Goal: Information Seeking & Learning: Learn about a topic

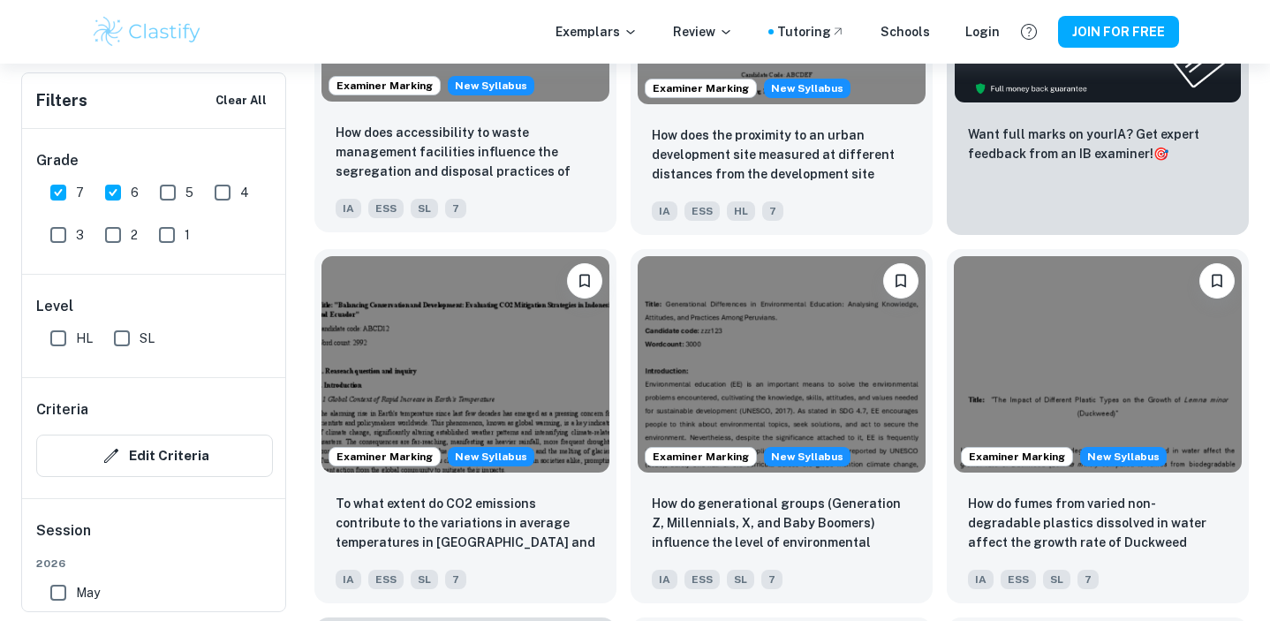
scroll to position [880, 0]
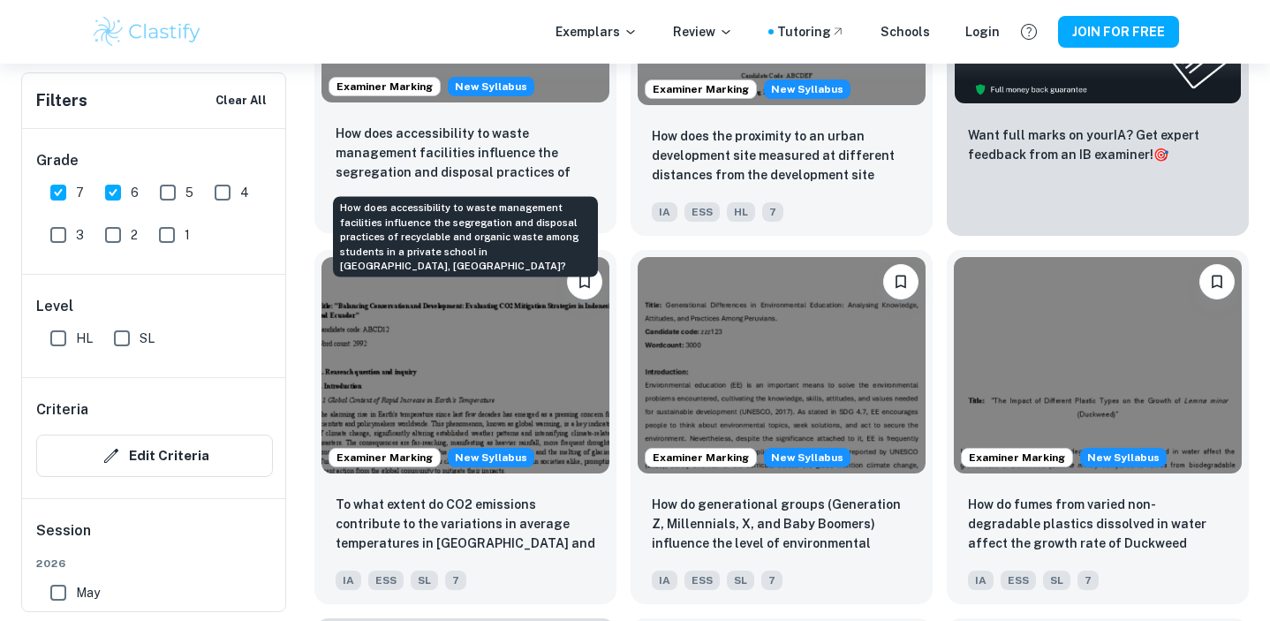
click at [560, 167] on p "How does accessibility to waste management facilities influence the segregation…" at bounding box center [466, 154] width 260 height 60
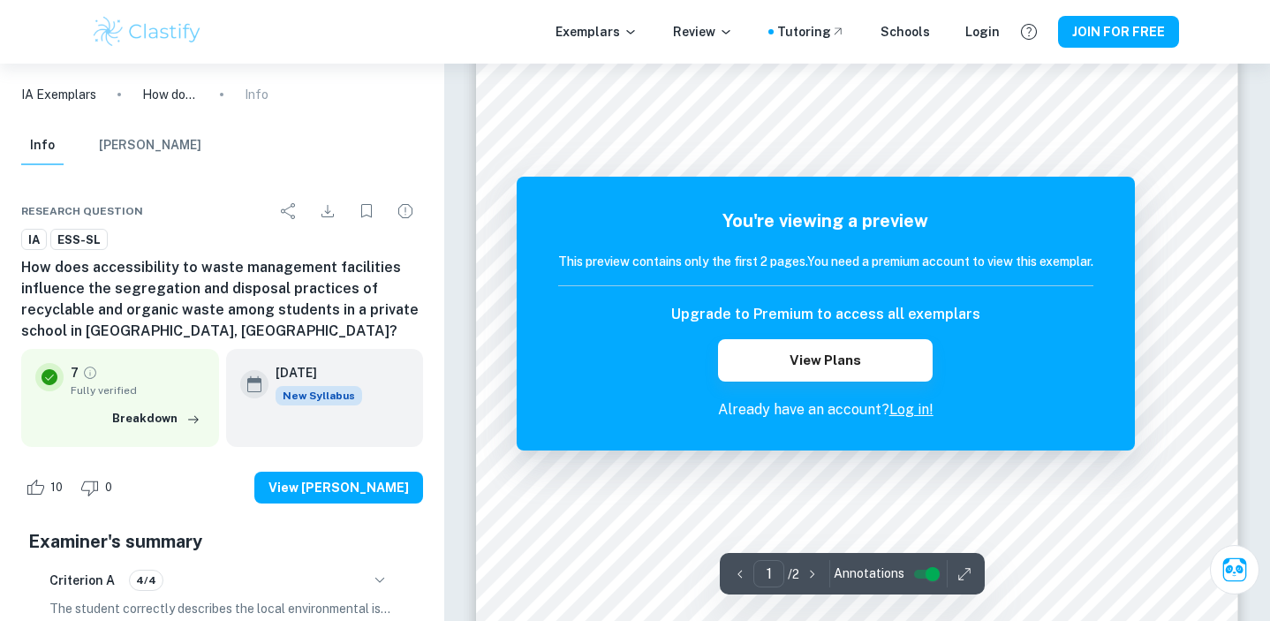
scroll to position [285, 0]
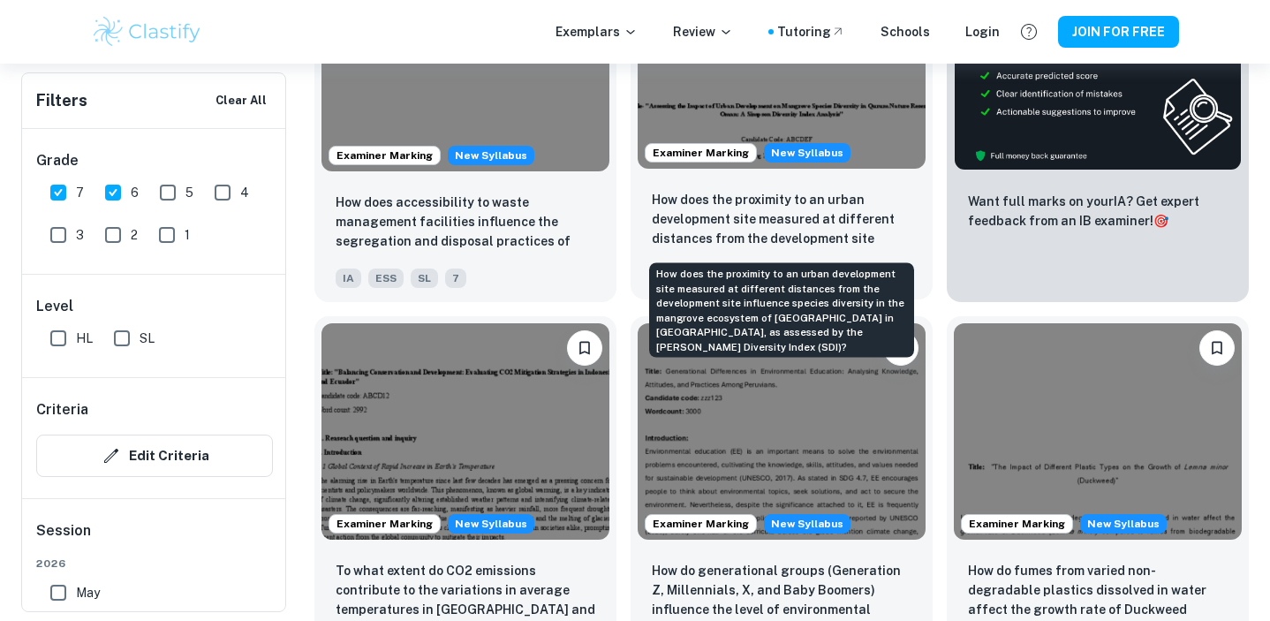
scroll to position [715, 0]
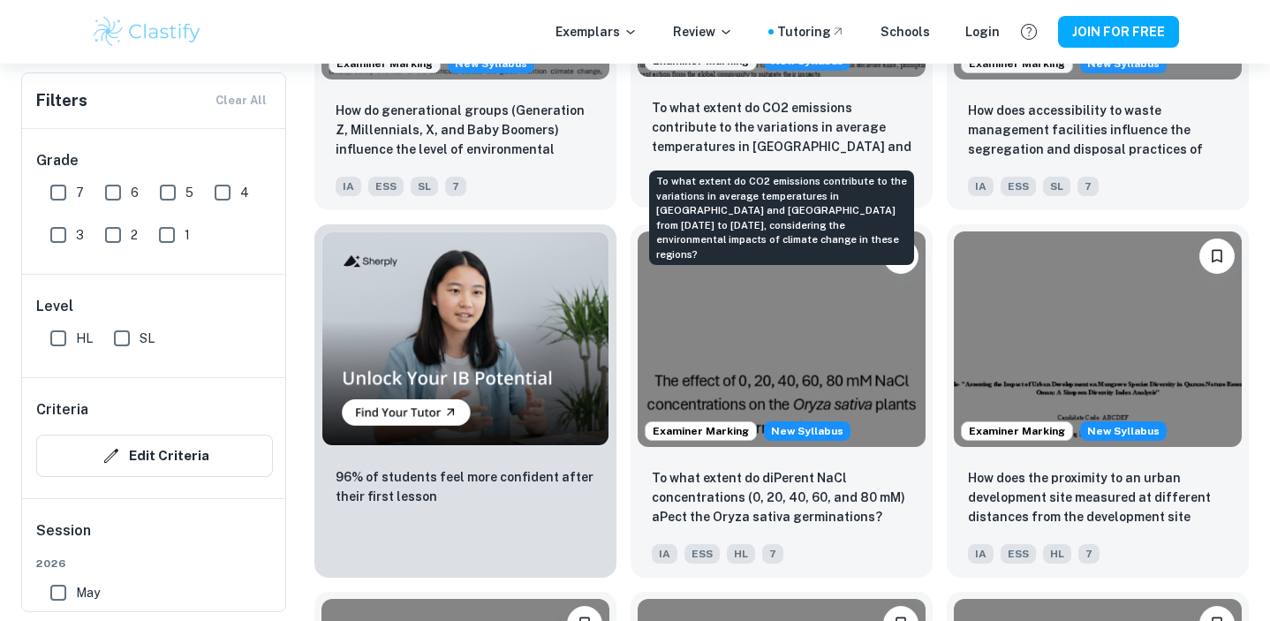
scroll to position [1221, 0]
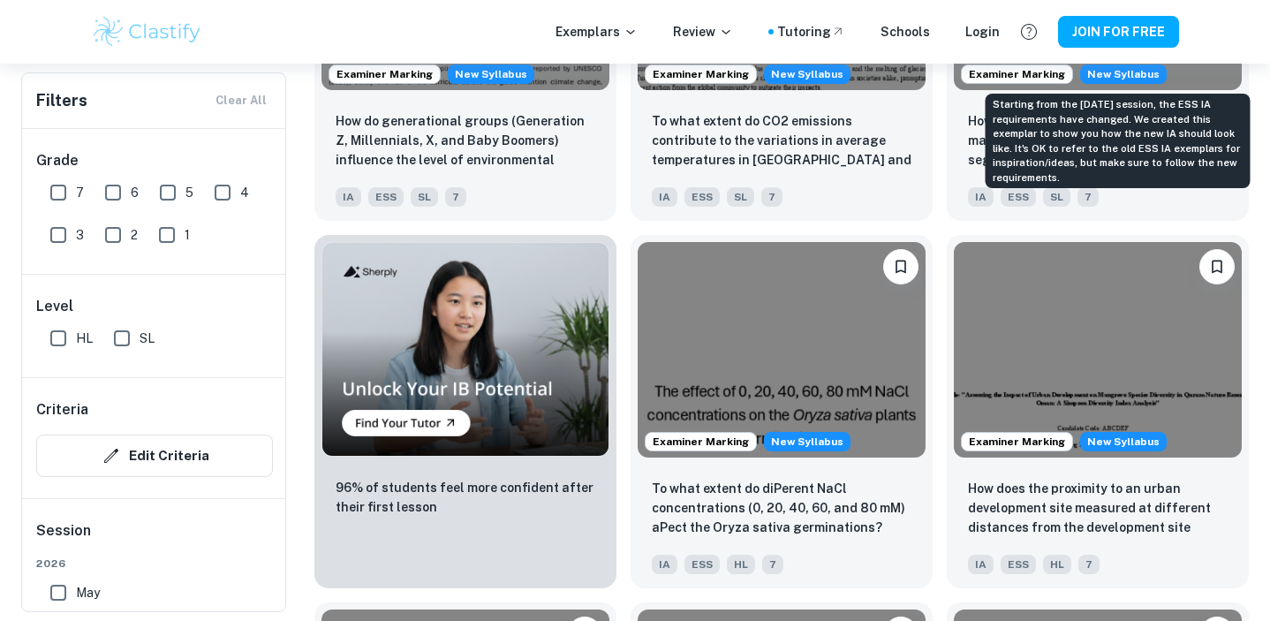
click at [1095, 117] on div "Starting from the [DATE] session, the ESS IA requirements have changed. We crea…" at bounding box center [1118, 141] width 265 height 95
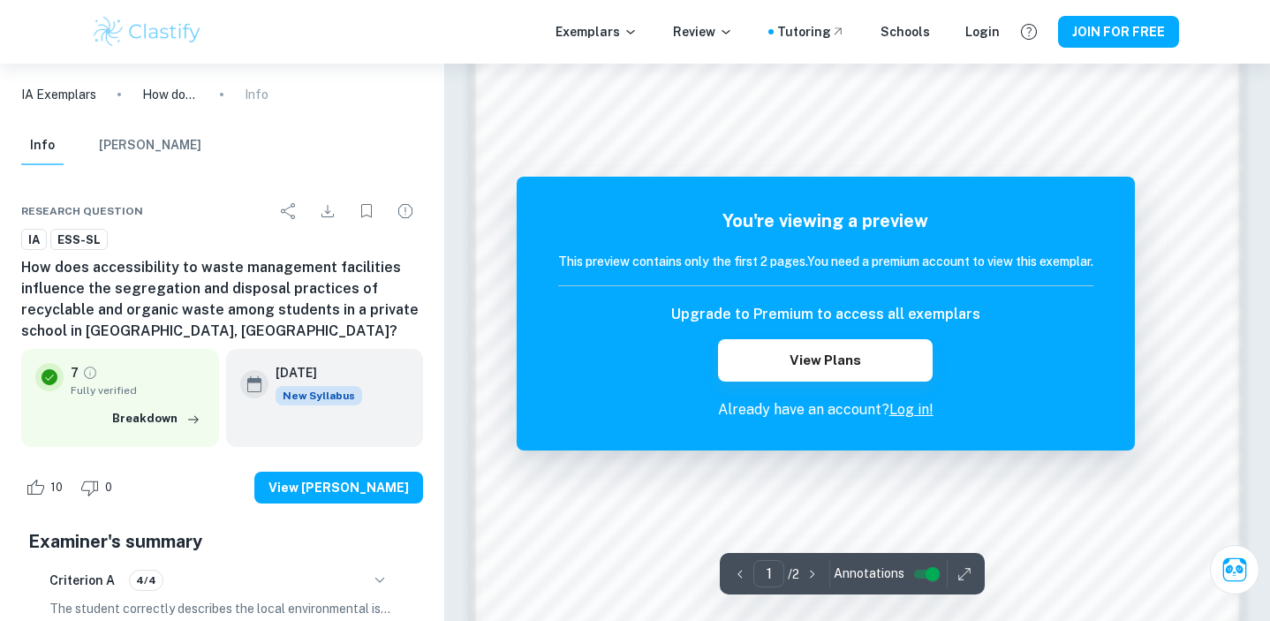
scroll to position [1746, 0]
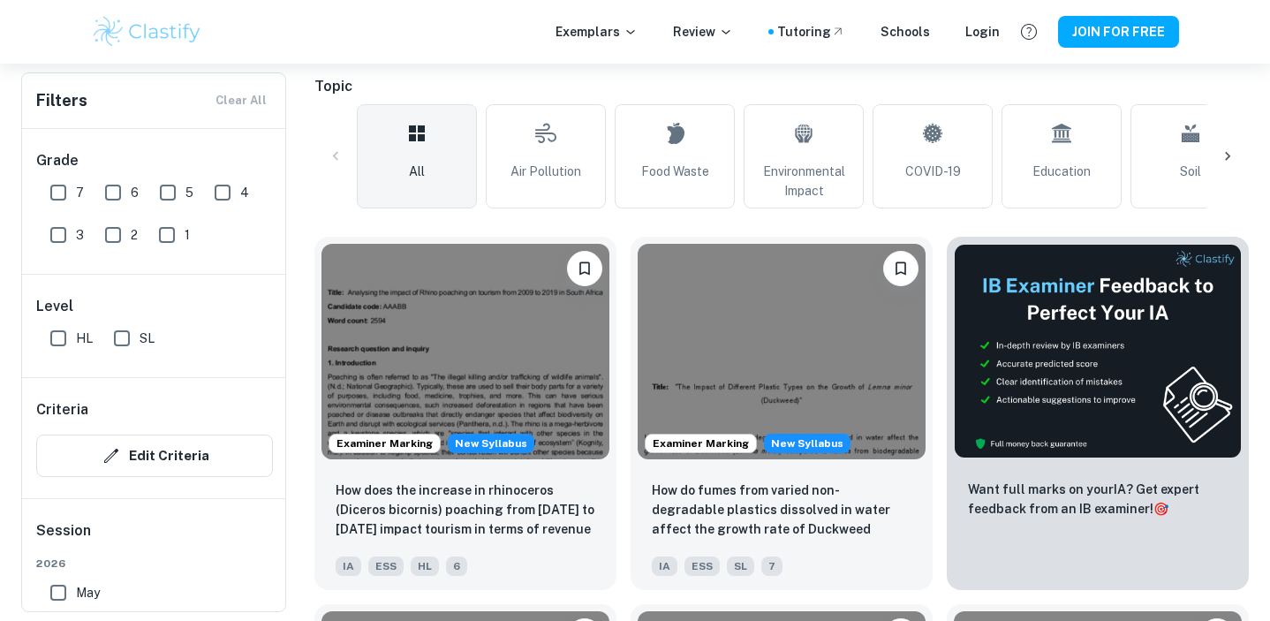
scroll to position [490, 0]
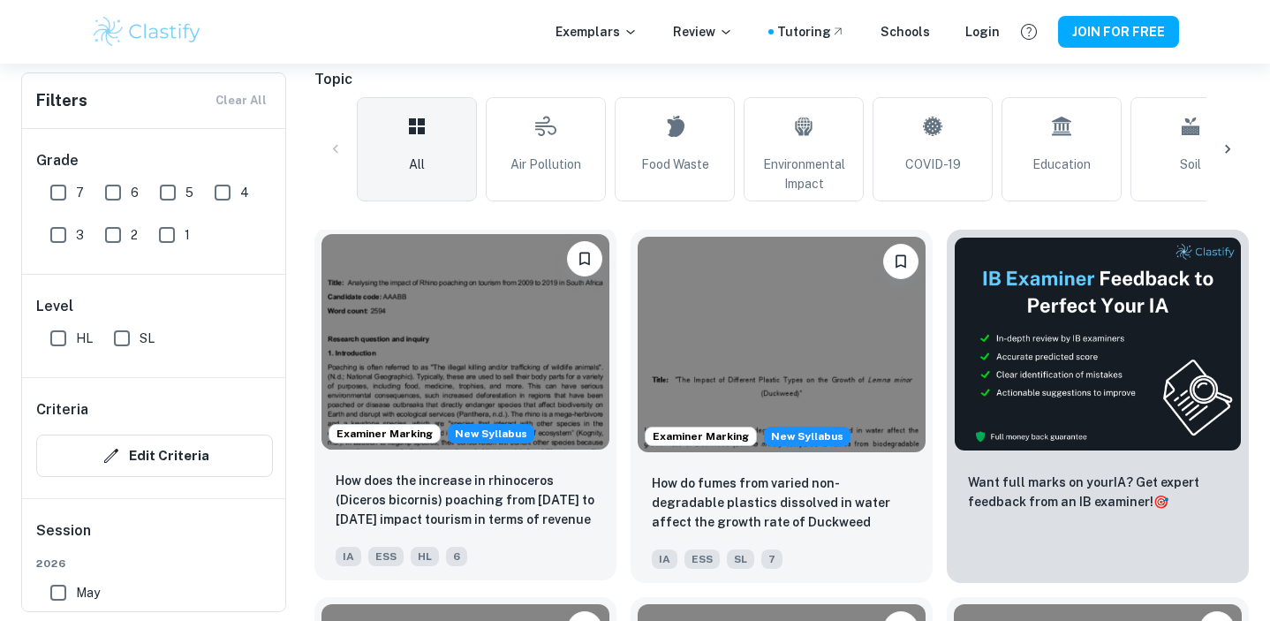
click at [437, 367] on img at bounding box center [466, 342] width 288 height 216
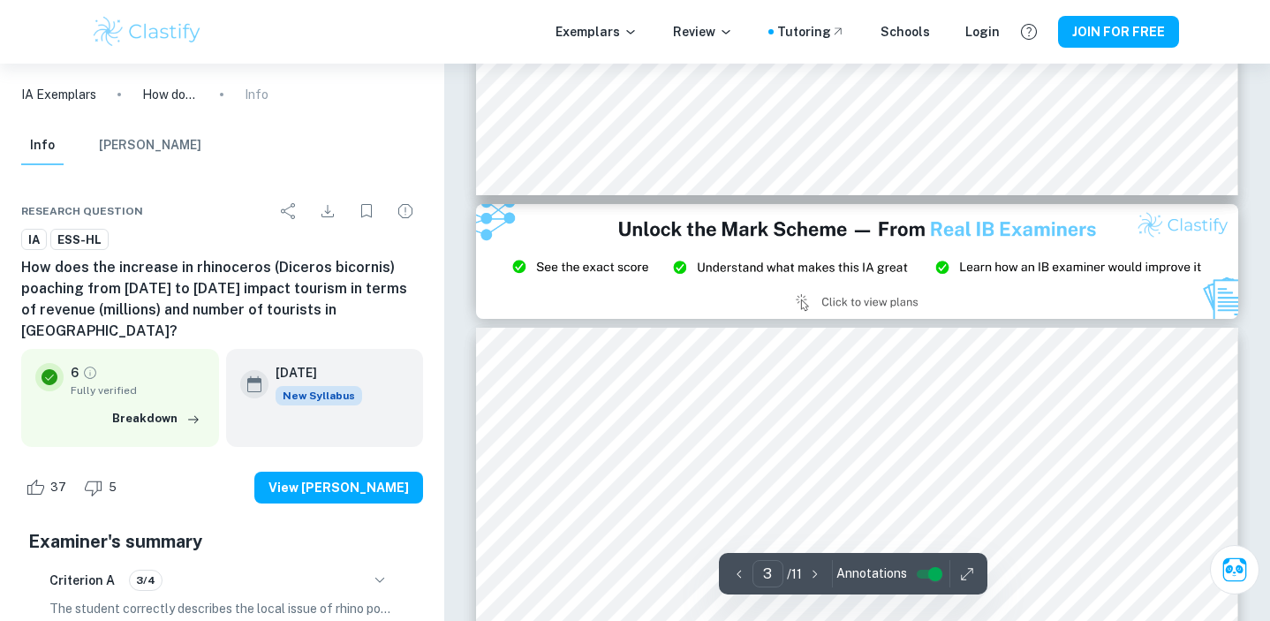
type input "2"
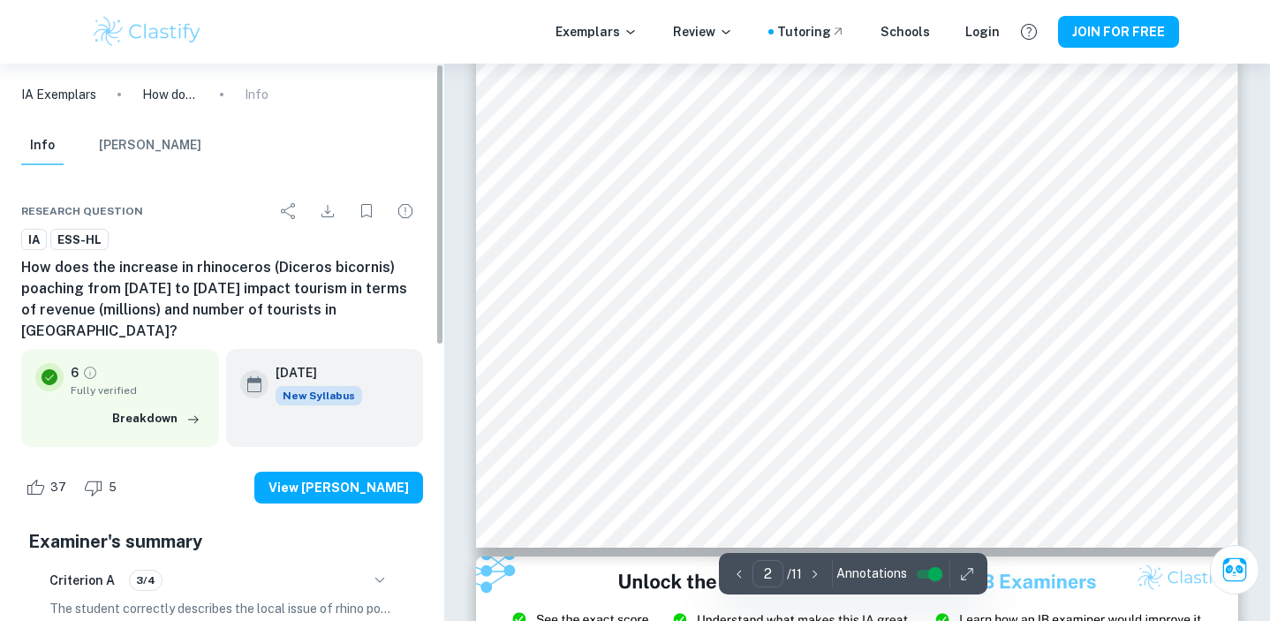
scroll to position [1347, 0]
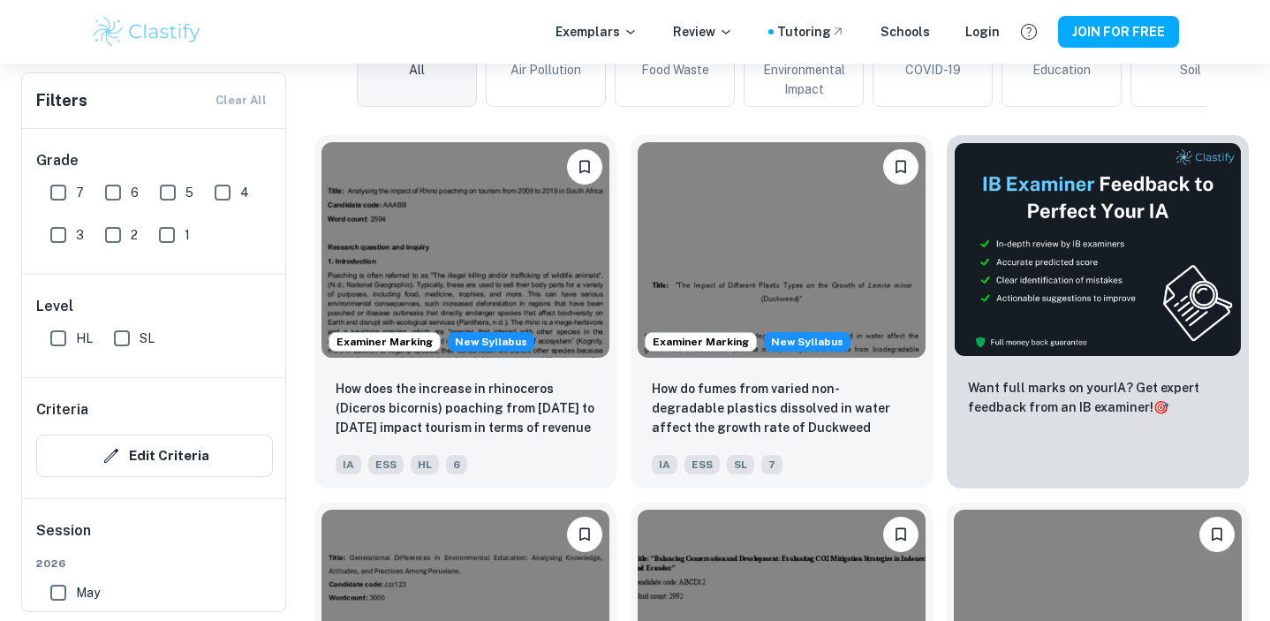
scroll to position [572, 0]
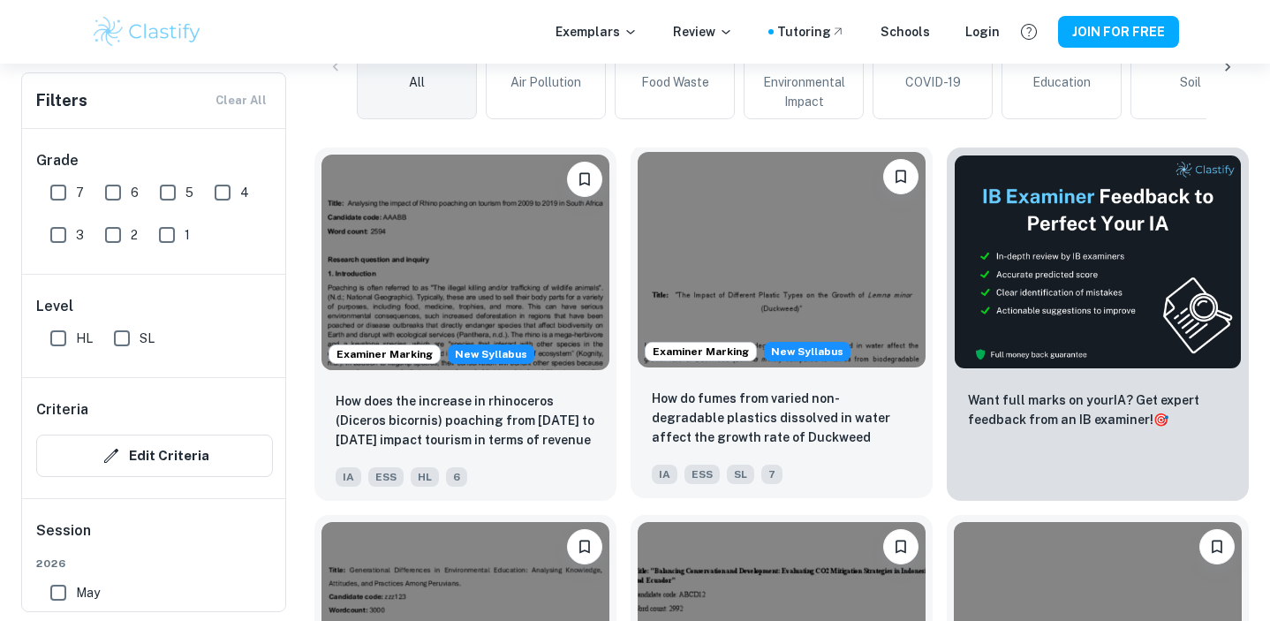
click at [711, 260] on img at bounding box center [782, 260] width 288 height 216
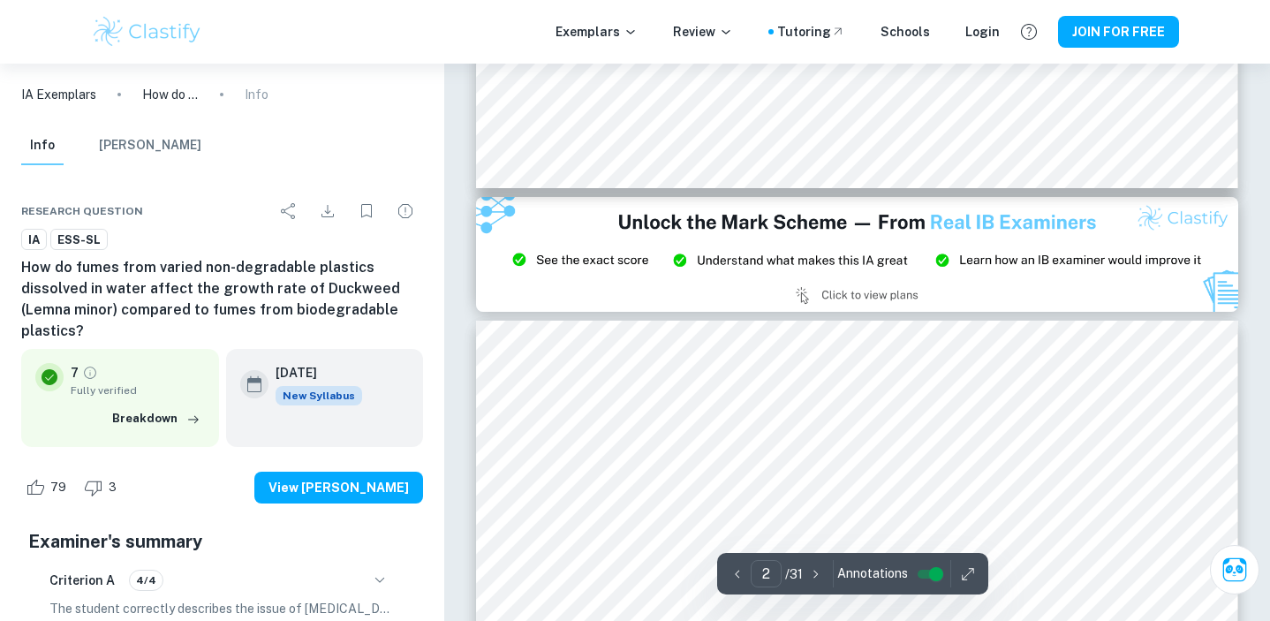
type input "3"
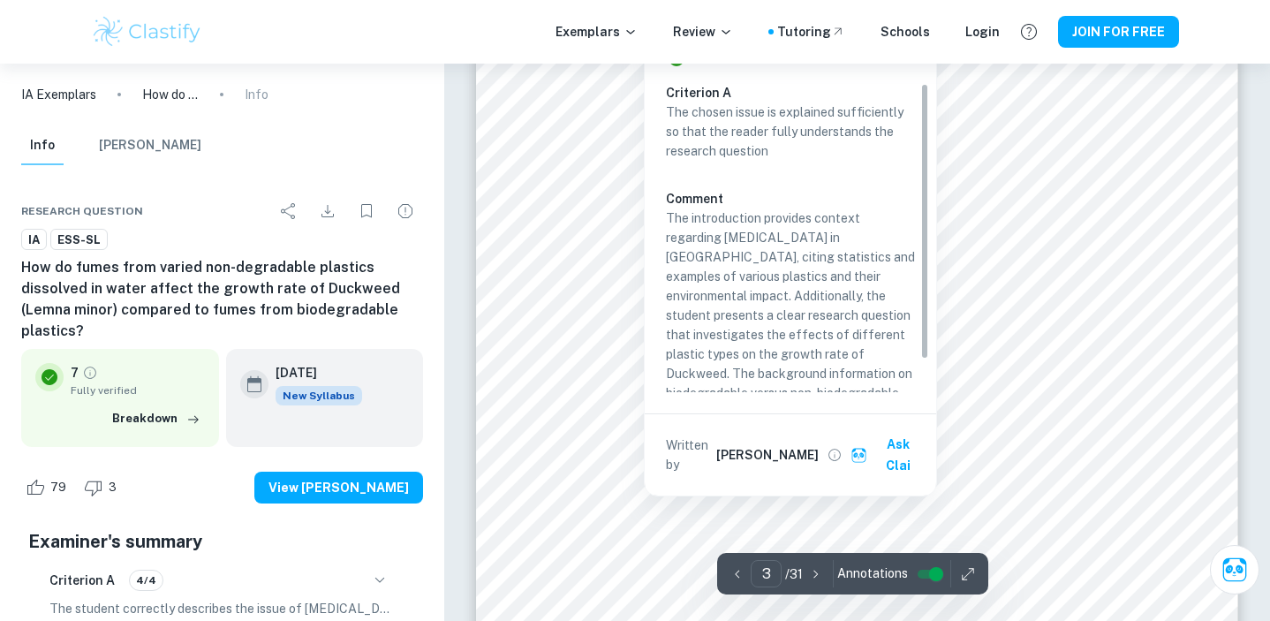
scroll to position [2658, 0]
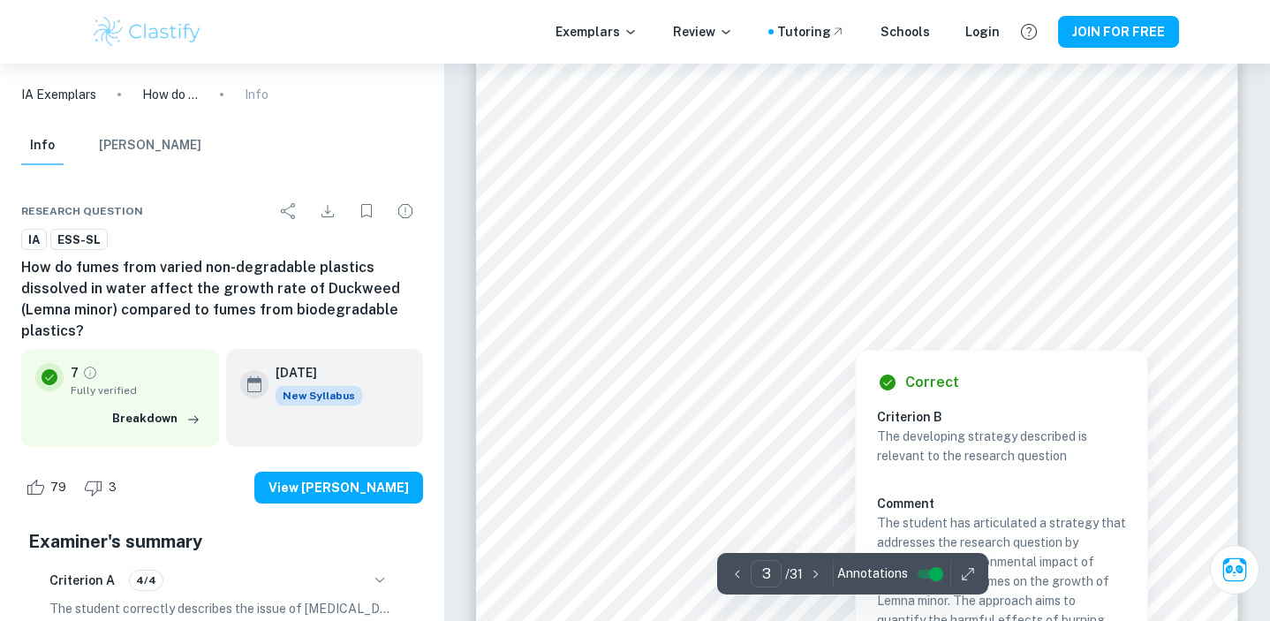
click at [984, 260] on div at bounding box center [857, 249] width 582 height 41
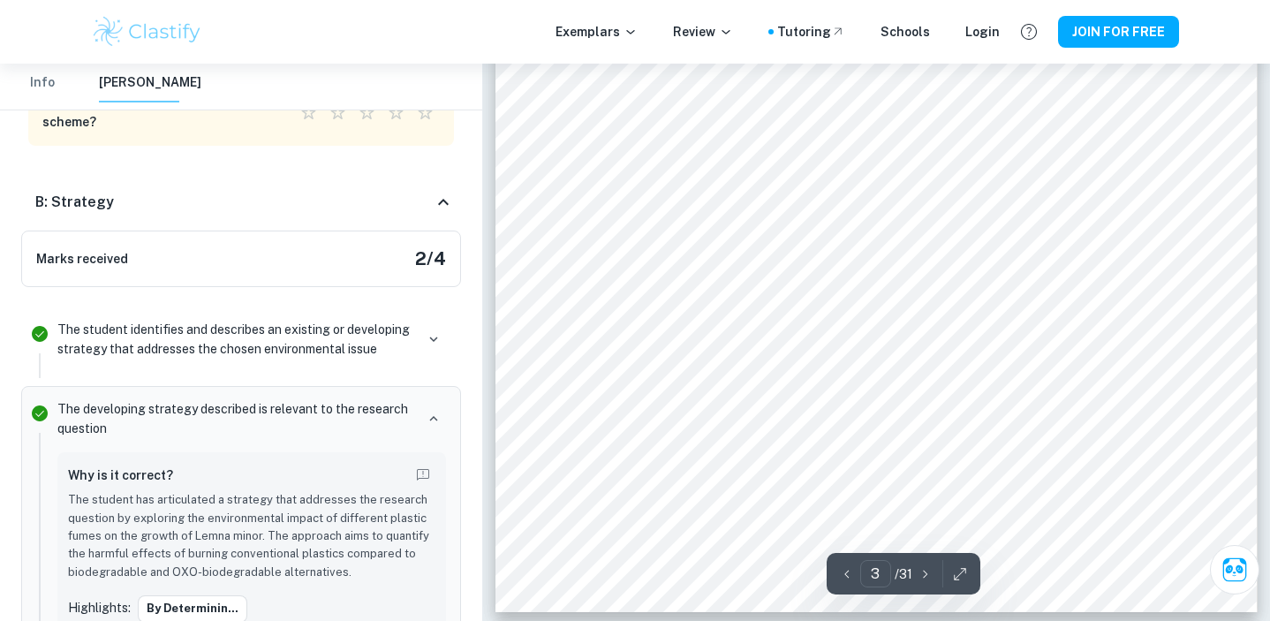
scroll to position [2510, 0]
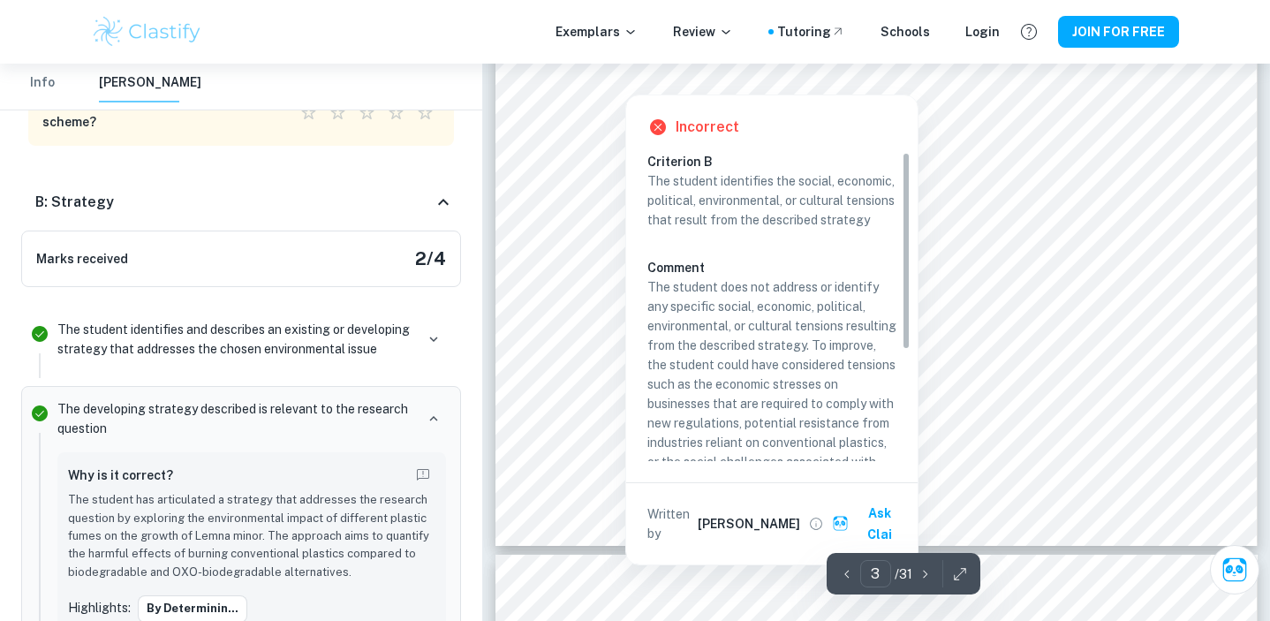
click at [644, 78] on div at bounding box center [625, 80] width 80 height 17
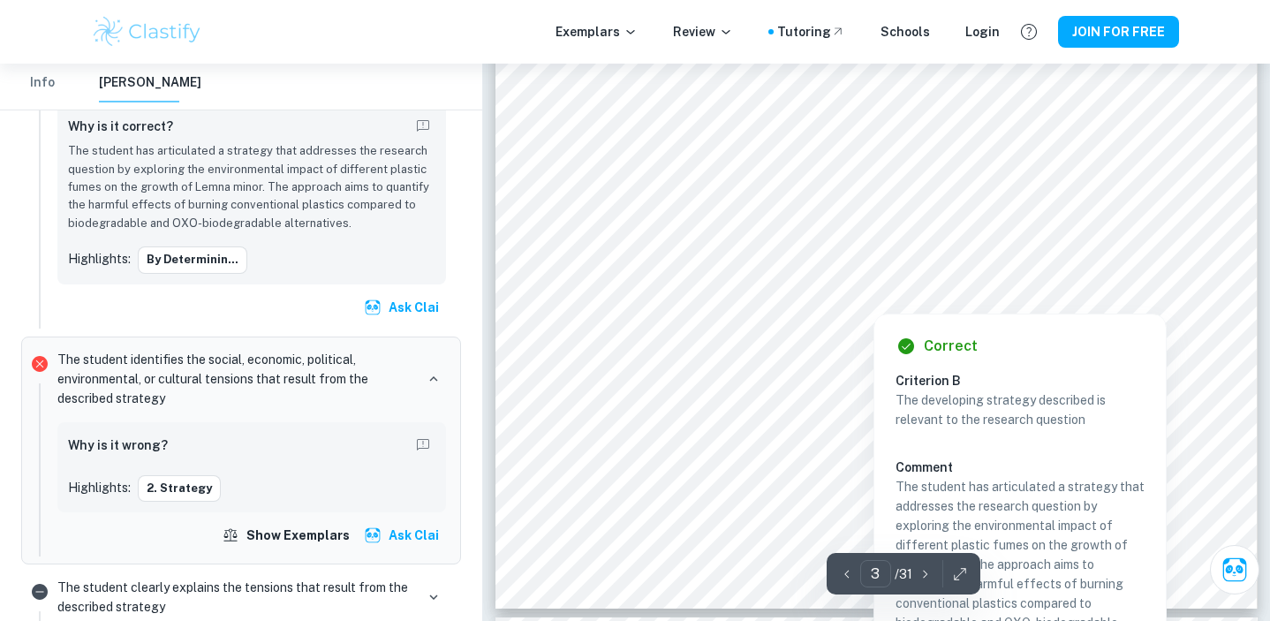
scroll to position [2487, 0]
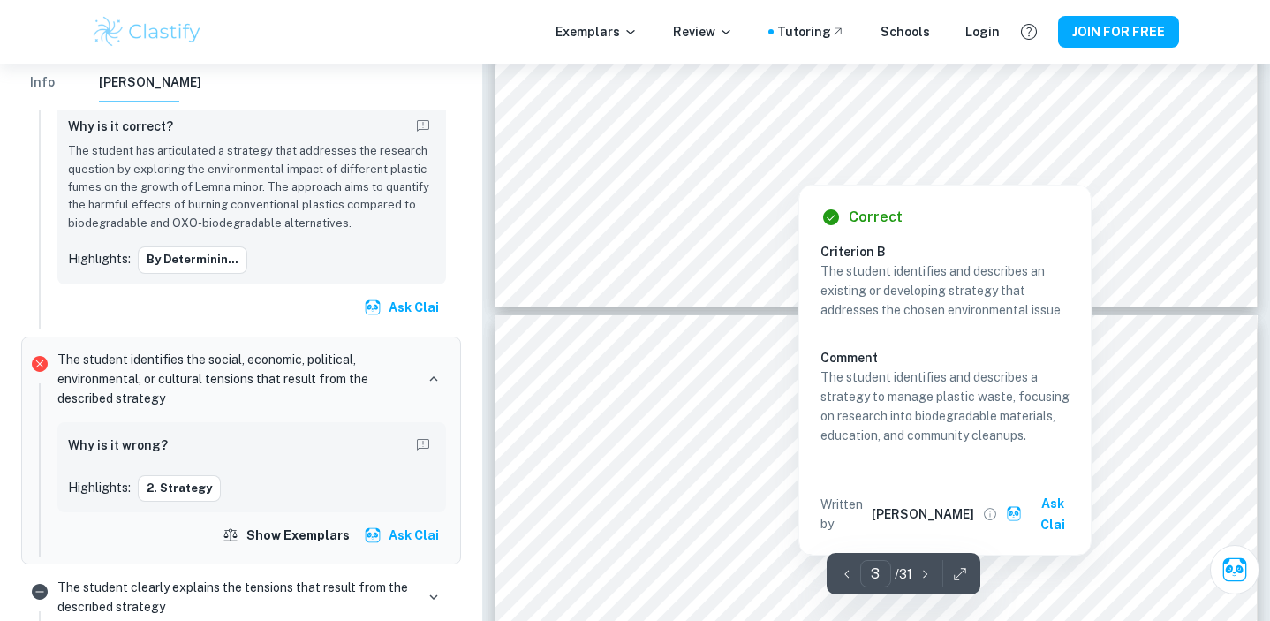
type input "4"
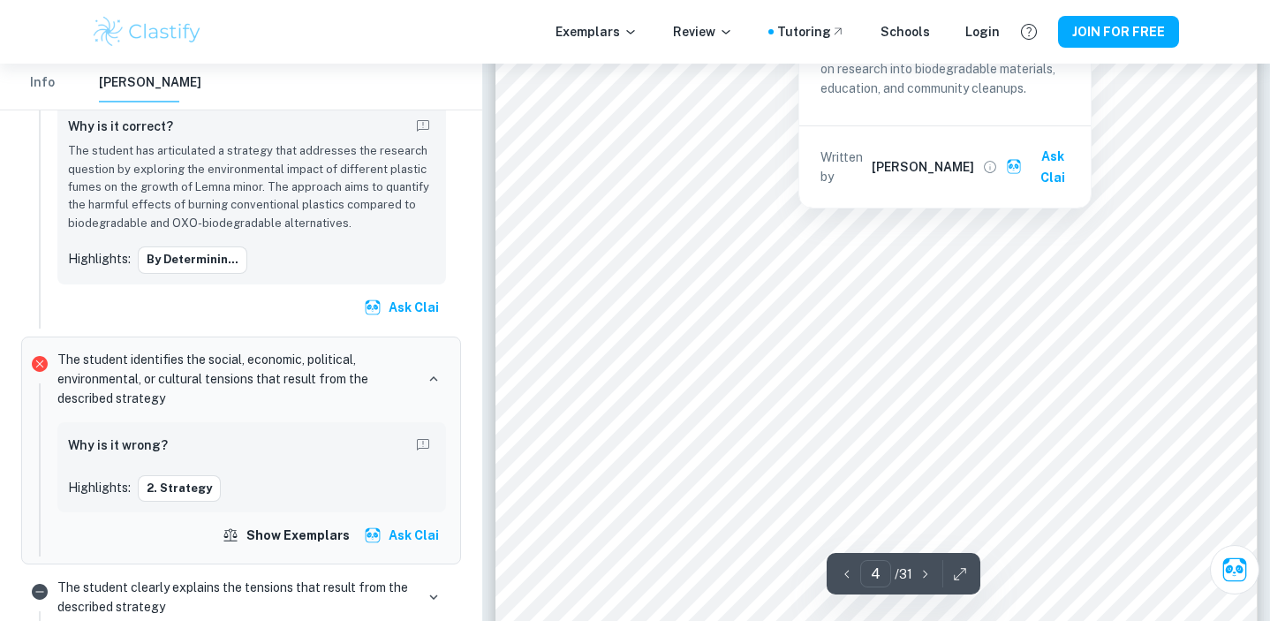
scroll to position [3086, 0]
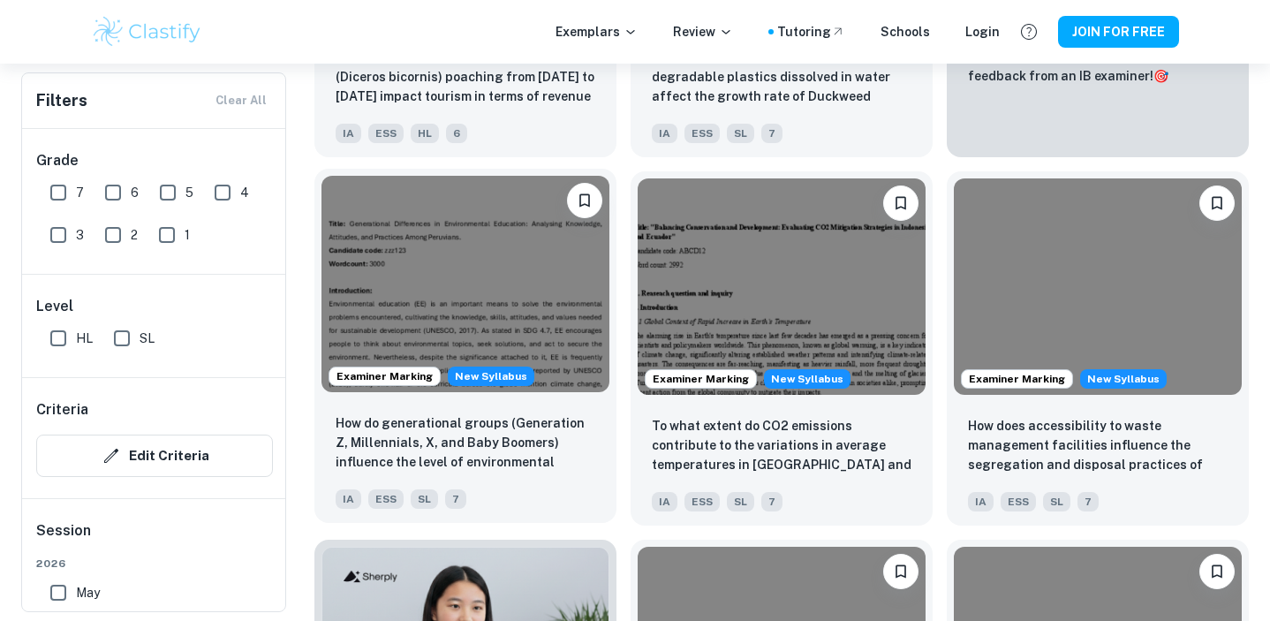
scroll to position [934, 0]
